Goal: Communication & Community: Answer question/provide support

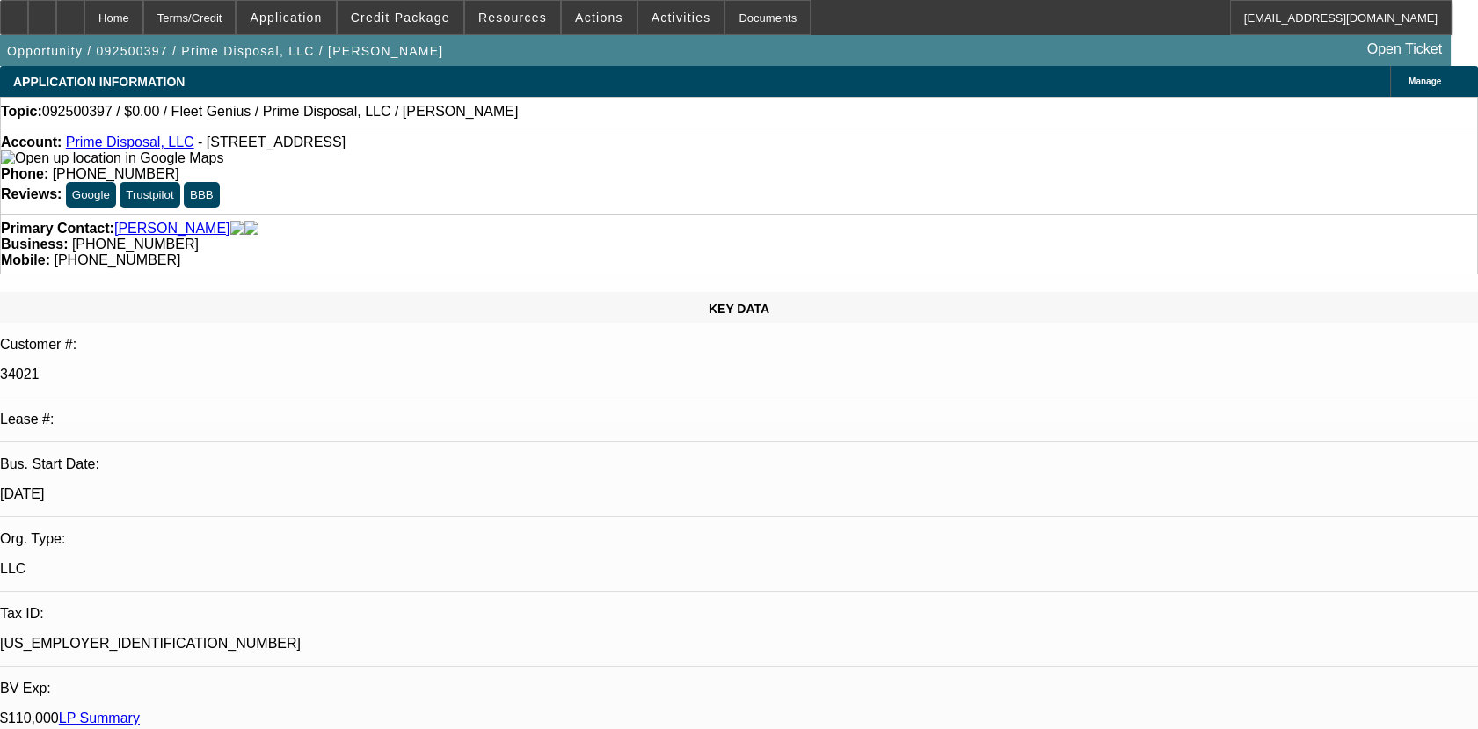
select select "0"
select select "2"
select select "0.1"
select select "1"
select select "2"
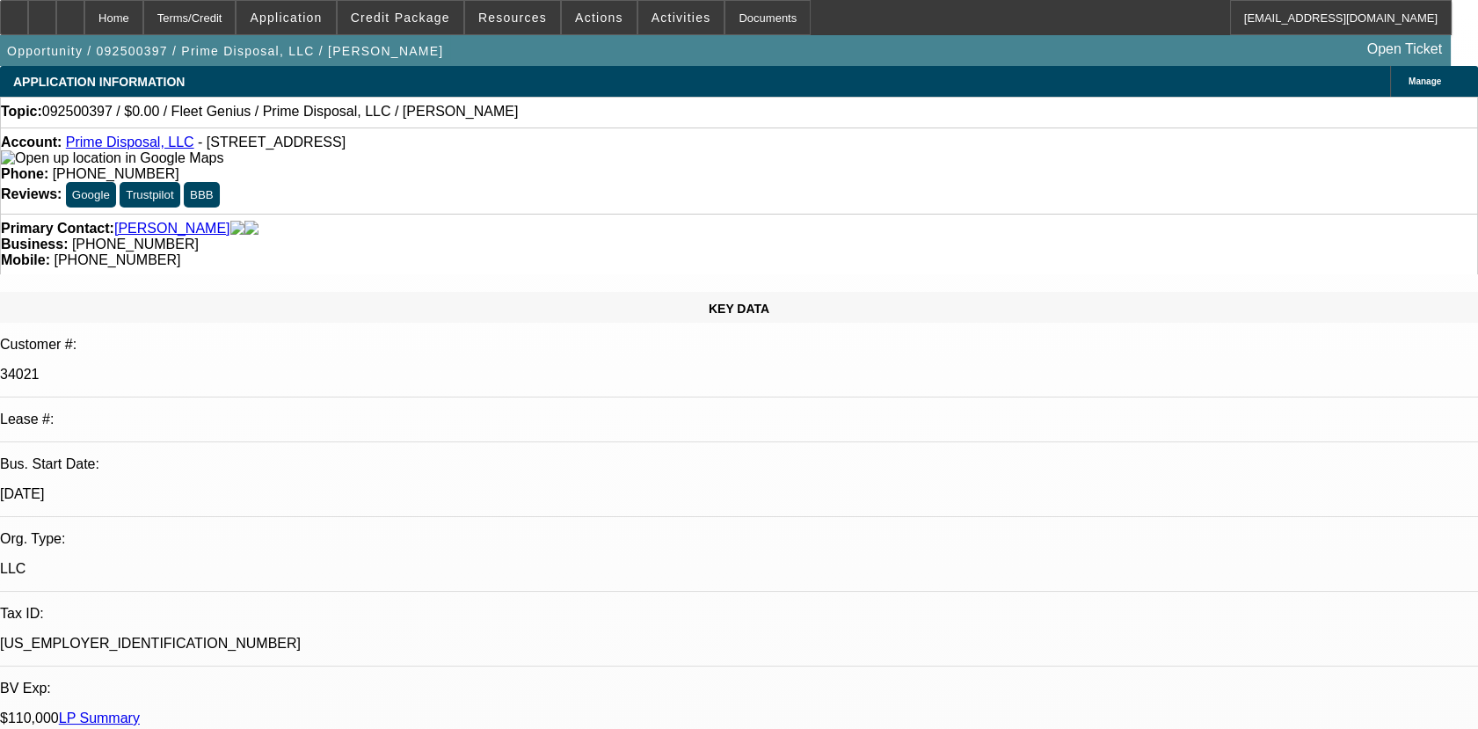
select select "4"
radio input "true"
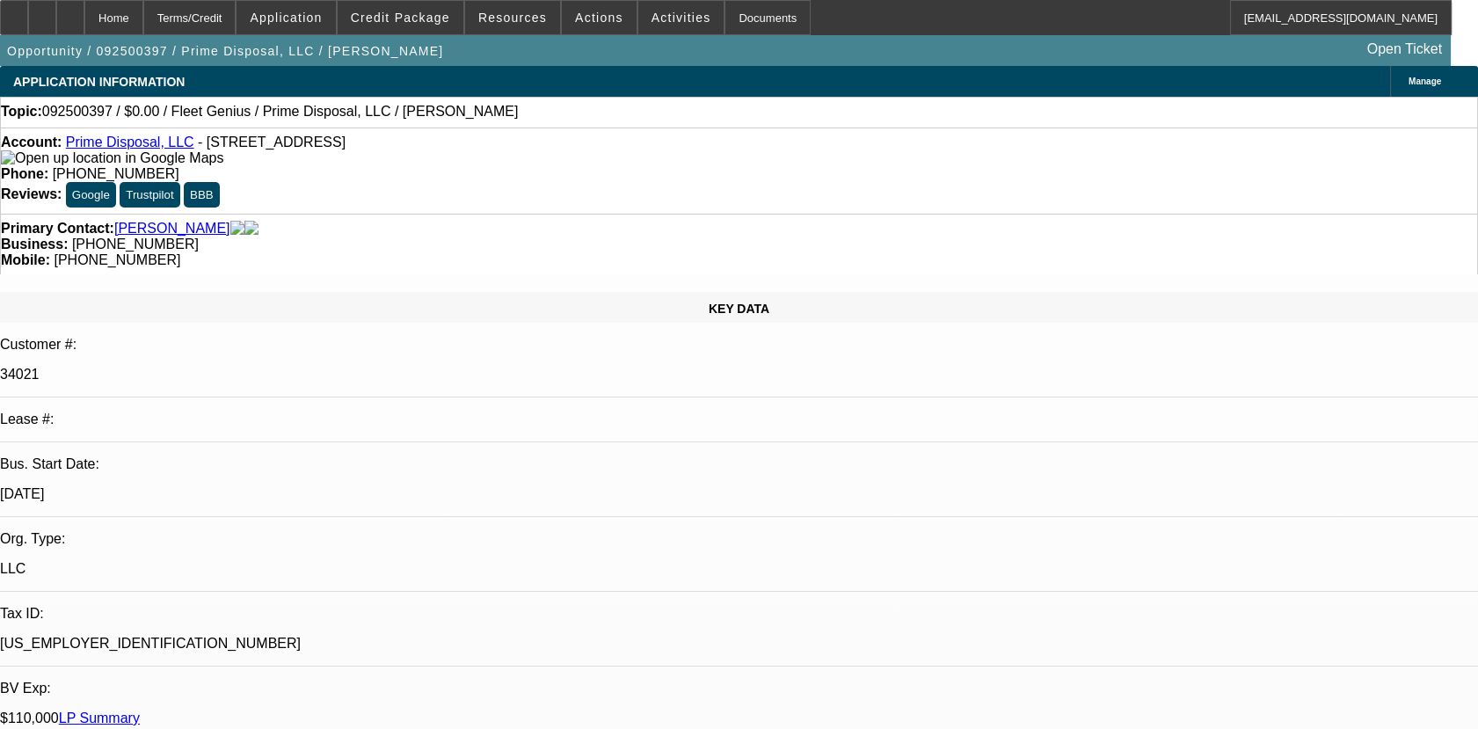
type textarea "01- NEW BFC DEAL, NO PMTS MADE/02- SOLD DEAL NO HISTORY WITH BEACON."
radio input "true"
